Goal: Information Seeking & Learning: Check status

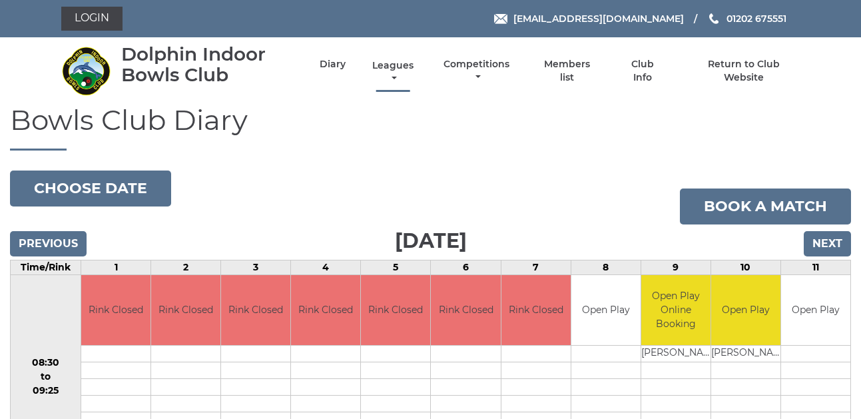
click at [393, 71] on link "Leagues" at bounding box center [393, 72] width 48 height 26
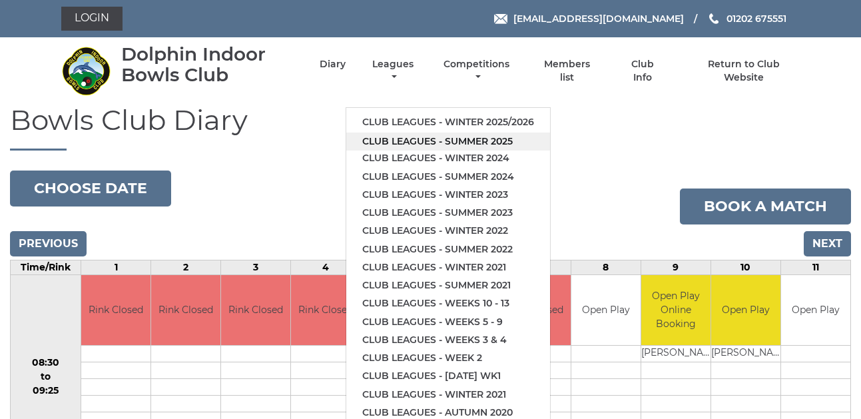
click at [397, 137] on link "Club leagues - Summer 2025" at bounding box center [448, 141] width 204 height 18
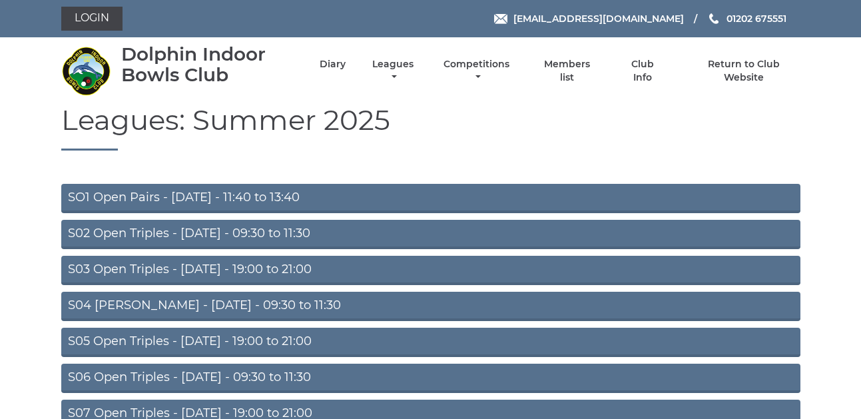
click at [132, 267] on link "S03 Open Triples - Tuesday - 19:00 to 21:00" at bounding box center [430, 270] width 739 height 29
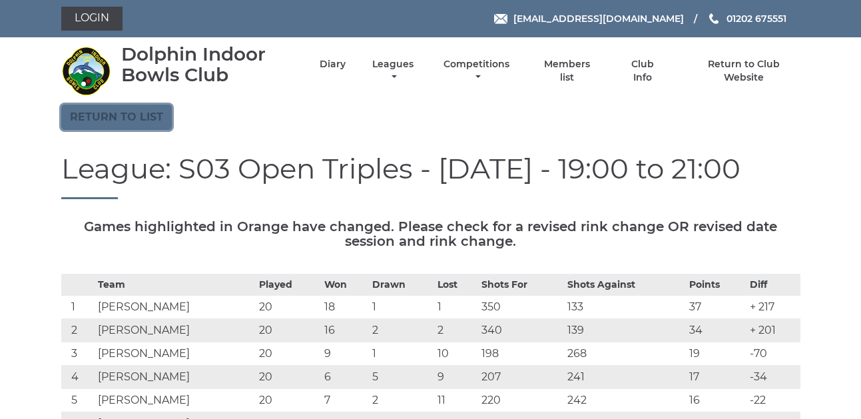
click at [103, 112] on link "Return to list" at bounding box center [116, 116] width 110 height 25
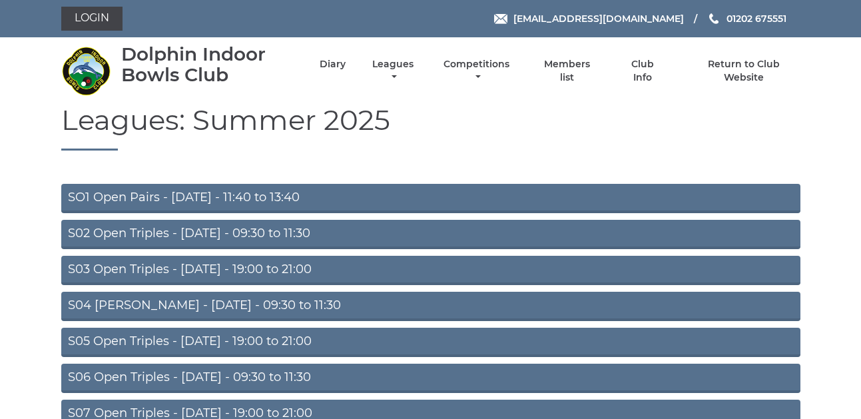
click at [202, 230] on link "S02 Open Triples - [DATE] - 09:30 to 11:30" at bounding box center [430, 234] width 739 height 29
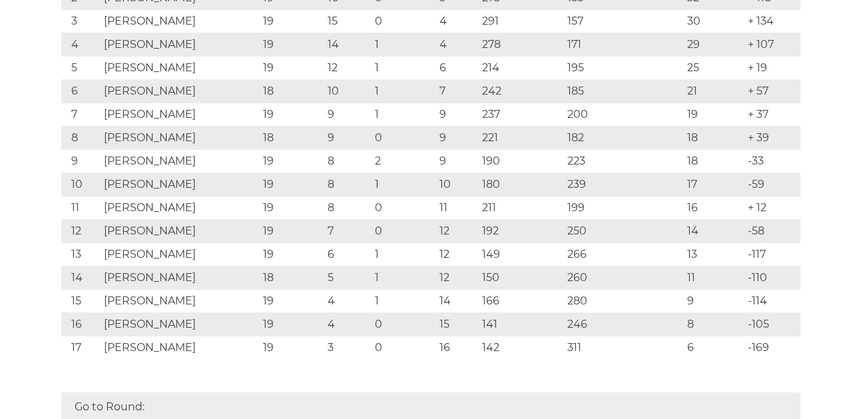
scroll to position [399, 0]
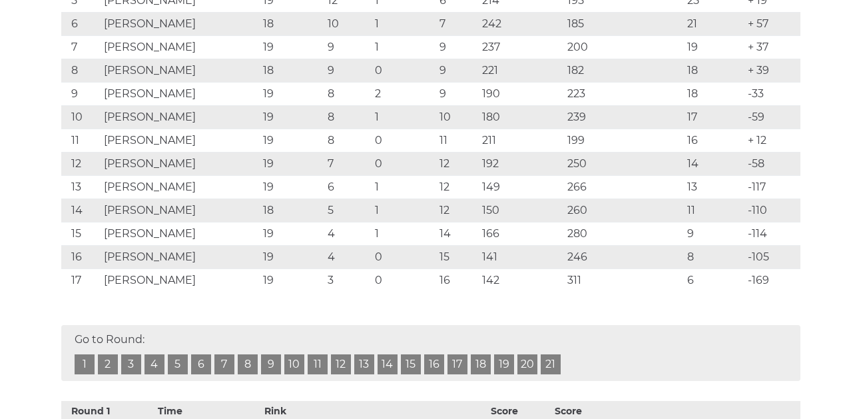
click at [497, 358] on link "19" at bounding box center [504, 364] width 20 height 20
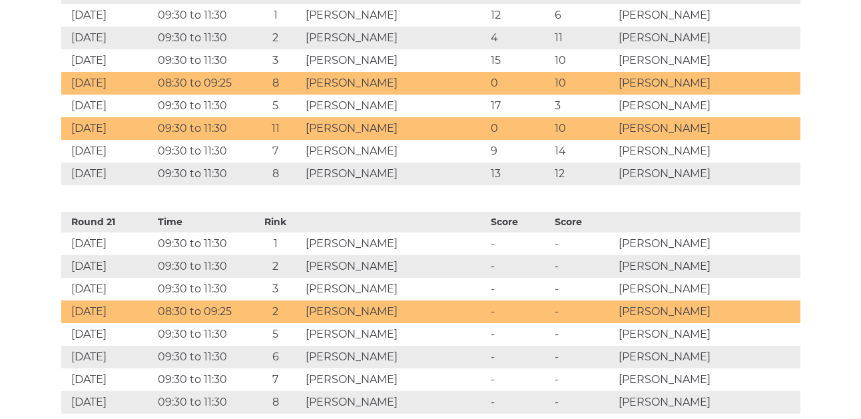
scroll to position [5133, 0]
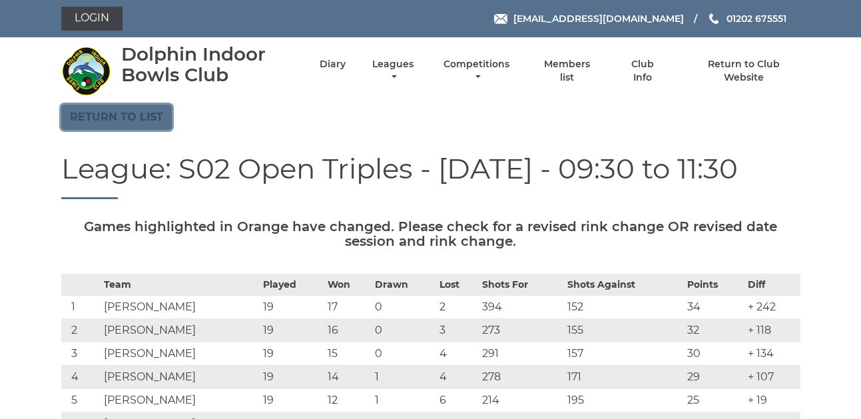
click at [106, 115] on link "Return to list" at bounding box center [116, 116] width 110 height 25
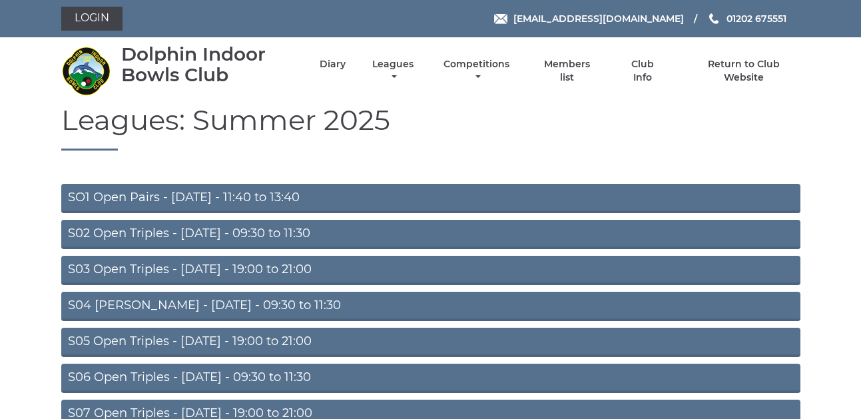
click at [232, 371] on link "S06 Open Triples - [DATE] - 09:30 to 11:30" at bounding box center [430, 377] width 739 height 29
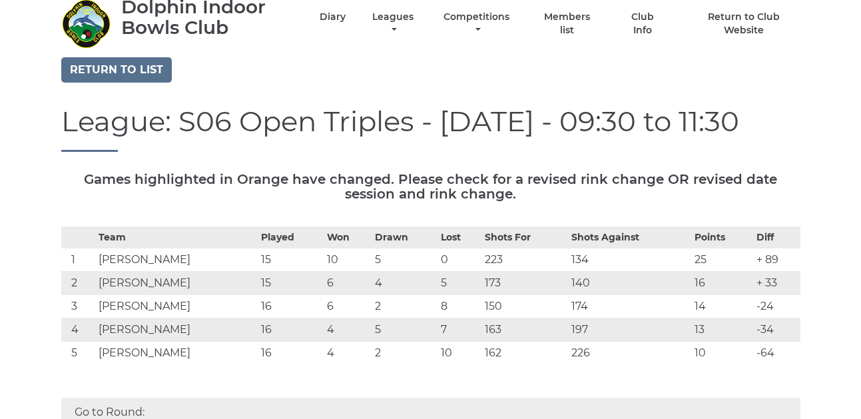
scroll to position [133, 0]
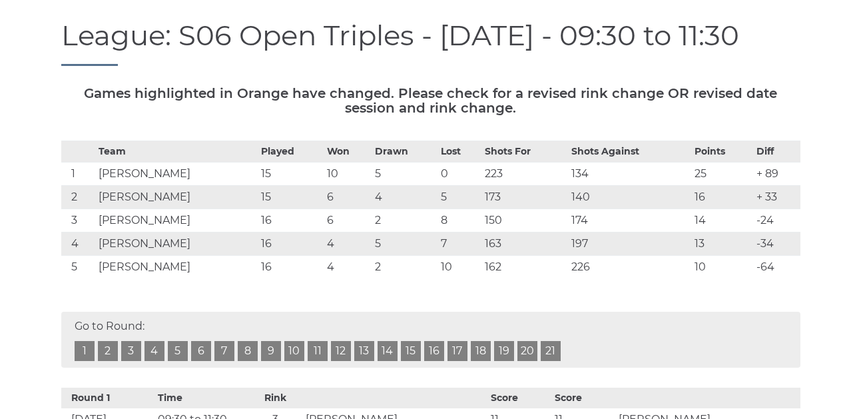
click at [429, 361] on link "16" at bounding box center [434, 351] width 20 height 20
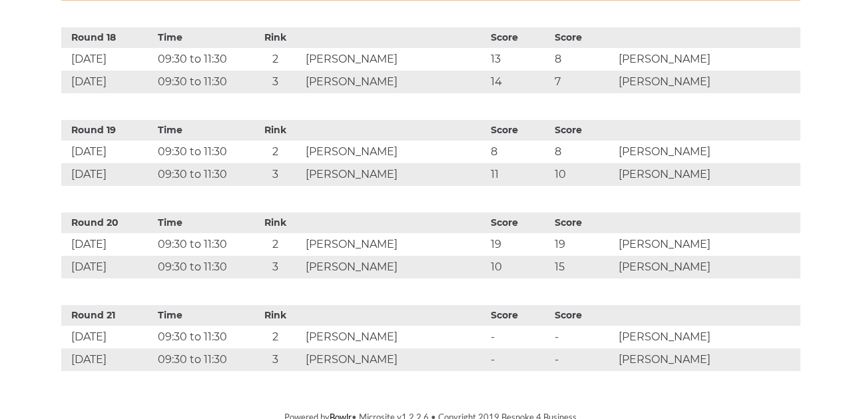
scroll to position [2102, 0]
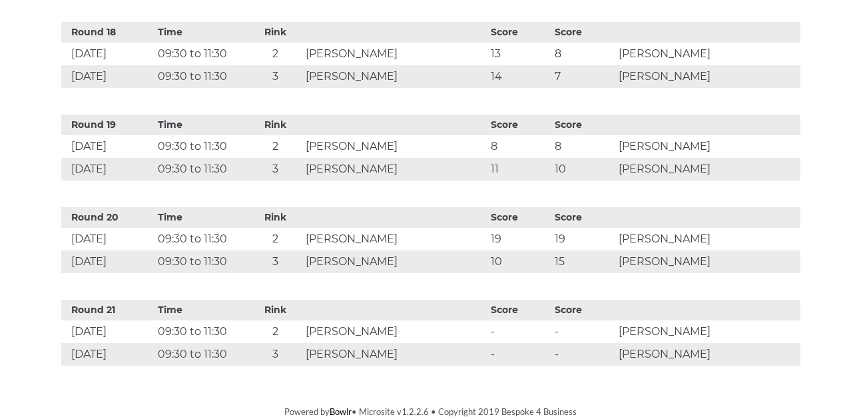
scroll to position [133, 0]
